Goal: Task Accomplishment & Management: Manage account settings

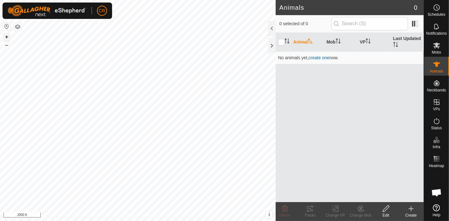
click at [9, 39] on button "+" at bounding box center [7, 37] width 8 height 8
click at [6, 36] on button "+" at bounding box center [7, 37] width 8 height 8
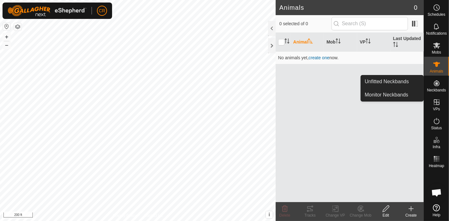
click at [440, 87] on es-neckbands-svg-icon at bounding box center [436, 83] width 11 height 10
click at [396, 81] on link "Unfitted Neckbands" at bounding box center [392, 81] width 62 height 13
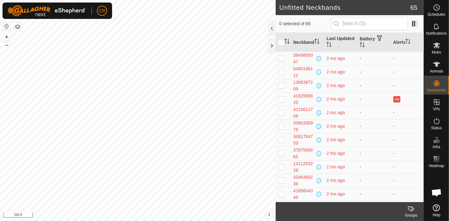
scroll to position [434, 0]
click at [3, 45] on button "–" at bounding box center [7, 45] width 8 height 8
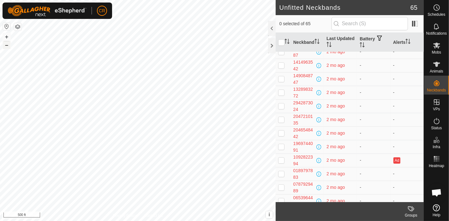
scroll to position [0, 0]
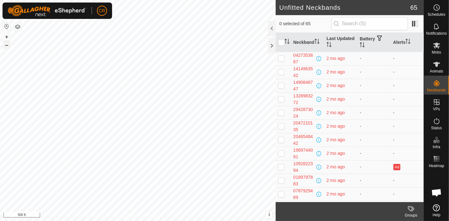
click at [4, 44] on button "–" at bounding box center [7, 45] width 8 height 8
click at [7, 44] on button "–" at bounding box center [7, 45] width 8 height 8
click at [271, 47] on div at bounding box center [272, 45] width 8 height 15
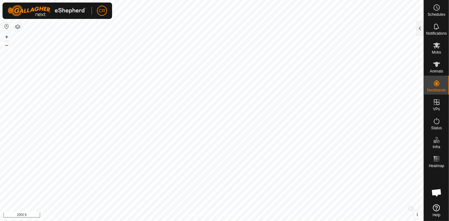
click at [4, 33] on div "+ –" at bounding box center [7, 41] width 8 height 16
click at [4, 35] on button "+" at bounding box center [7, 37] width 8 height 8
click at [6, 44] on button "–" at bounding box center [7, 45] width 8 height 8
click at [6, 38] on button "+" at bounding box center [7, 37] width 8 height 8
click at [6, 47] on button "–" at bounding box center [7, 45] width 8 height 8
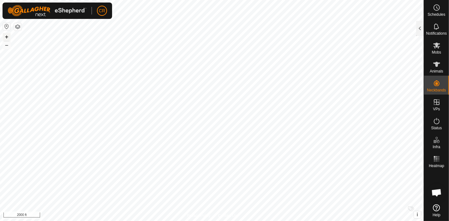
click at [10, 35] on div "H Brace + – ⇧ i This application includes HERE Maps. © 2024 HERE. All rights re…" at bounding box center [211, 110] width 423 height 221
click at [8, 35] on button "+" at bounding box center [7, 37] width 8 height 8
click at [289, 0] on html "CR Schedules Notifications Mobs Animals Neckbands VPs Status Infra Heatmap Help…" at bounding box center [224, 110] width 449 height 221
click at [7, 36] on button "+" at bounding box center [7, 37] width 8 height 8
click at [6, 35] on button "+" at bounding box center [7, 37] width 8 height 8
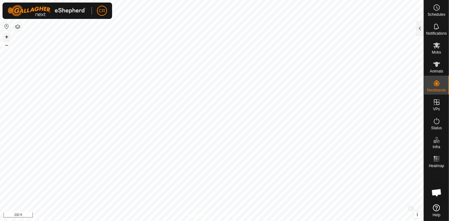
click at [5, 35] on button "+" at bounding box center [7, 37] width 8 height 8
click at [6, 35] on button "+" at bounding box center [7, 37] width 8 height 8
click at [4, 47] on button "–" at bounding box center [7, 45] width 8 height 8
click at [17, 24] on button "button" at bounding box center [18, 27] width 8 height 8
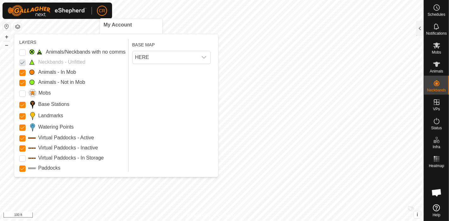
click at [104, 11] on span "CR" at bounding box center [102, 11] width 6 height 7
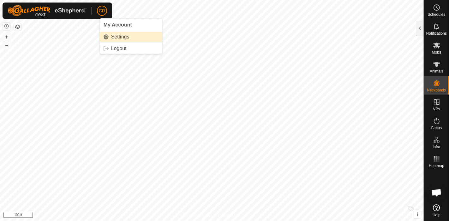
click at [122, 39] on link "Settings" at bounding box center [131, 37] width 62 height 10
click at [100, 8] on span "CR" at bounding box center [102, 11] width 6 height 7
click at [115, 38] on link "Settings" at bounding box center [131, 37] width 62 height 10
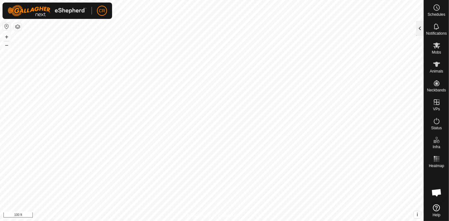
click at [418, 31] on div at bounding box center [420, 28] width 8 height 15
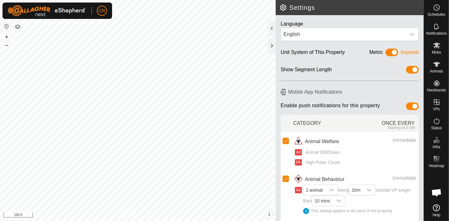
click at [17, 27] on button "button" at bounding box center [18, 27] width 8 height 8
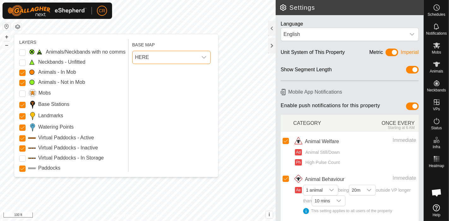
click at [160, 60] on span "HERE" at bounding box center [165, 57] width 65 height 13
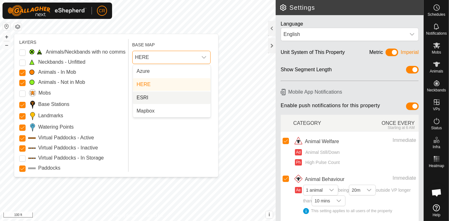
click at [161, 100] on li "ESRI" at bounding box center [172, 98] width 78 height 13
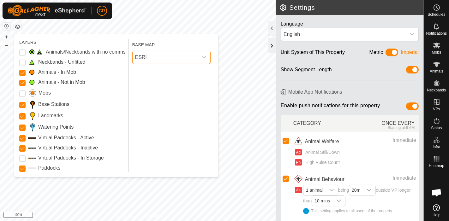
click at [273, 49] on div at bounding box center [272, 45] width 8 height 15
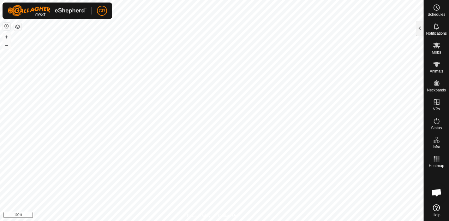
click at [17, 25] on button "button" at bounding box center [18, 27] width 8 height 8
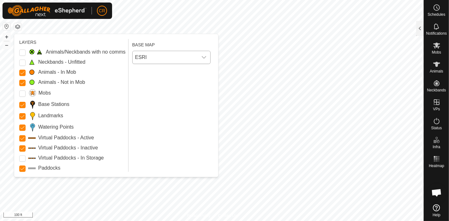
click at [157, 61] on span "ESRI" at bounding box center [165, 57] width 65 height 13
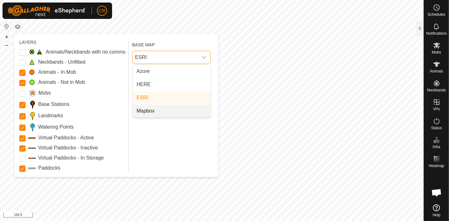
click at [162, 110] on li "Mapbox" at bounding box center [172, 111] width 78 height 13
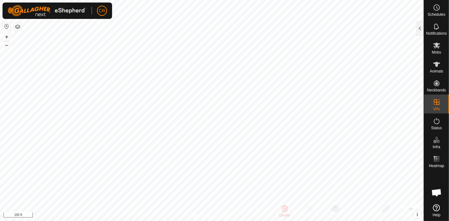
click at [19, 25] on button "button" at bounding box center [18, 27] width 8 height 8
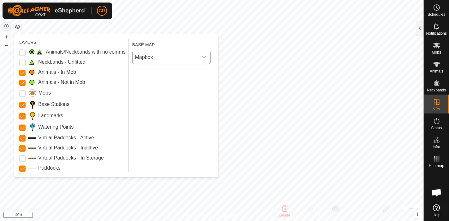
click at [152, 58] on span "Mapbox" at bounding box center [165, 57] width 65 height 13
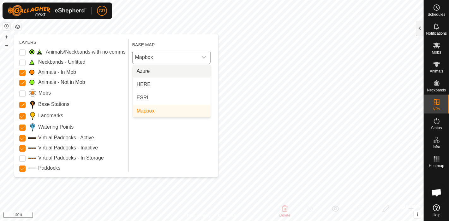
click at [153, 74] on li "Azure" at bounding box center [172, 71] width 78 height 13
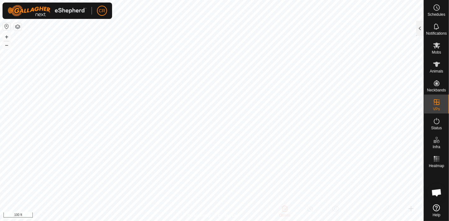
click at [19, 26] on button "button" at bounding box center [18, 27] width 8 height 8
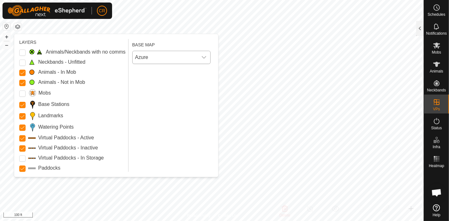
click at [144, 58] on span "Azure" at bounding box center [165, 57] width 65 height 13
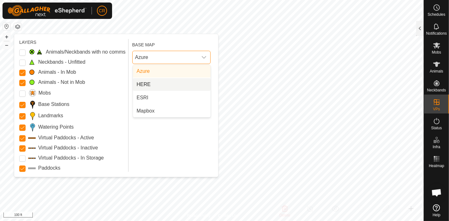
click at [148, 82] on li "HERE" at bounding box center [172, 84] width 78 height 13
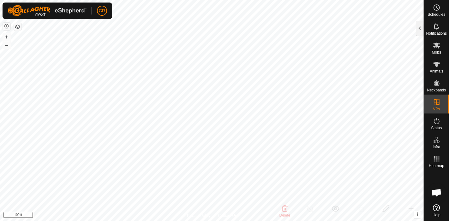
click at [18, 26] on button "button" at bounding box center [18, 27] width 8 height 8
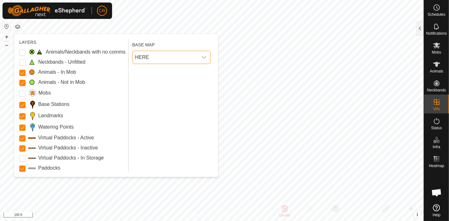
click at [149, 59] on span "HERE" at bounding box center [165, 57] width 65 height 13
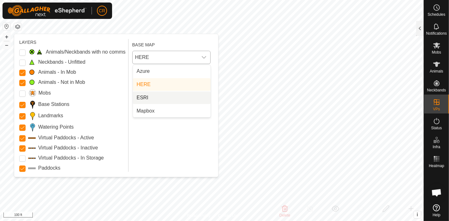
click at [153, 101] on li "ESRI" at bounding box center [172, 98] width 78 height 13
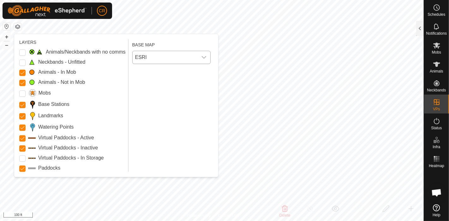
checkbox input "false"
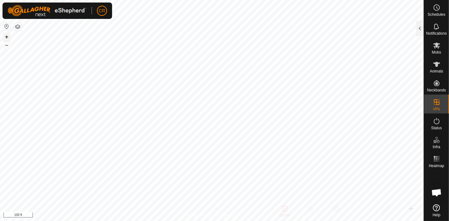
click at [7, 36] on button "+" at bounding box center [7, 37] width 8 height 8
click at [7, 44] on button "–" at bounding box center [7, 45] width 8 height 8
click at [6, 37] on button "+" at bounding box center [7, 37] width 8 height 8
click at [6, 45] on button "–" at bounding box center [7, 45] width 8 height 8
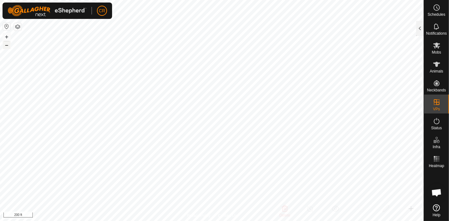
click at [6, 45] on button "–" at bounding box center [7, 45] width 8 height 8
